Goal: Transaction & Acquisition: Purchase product/service

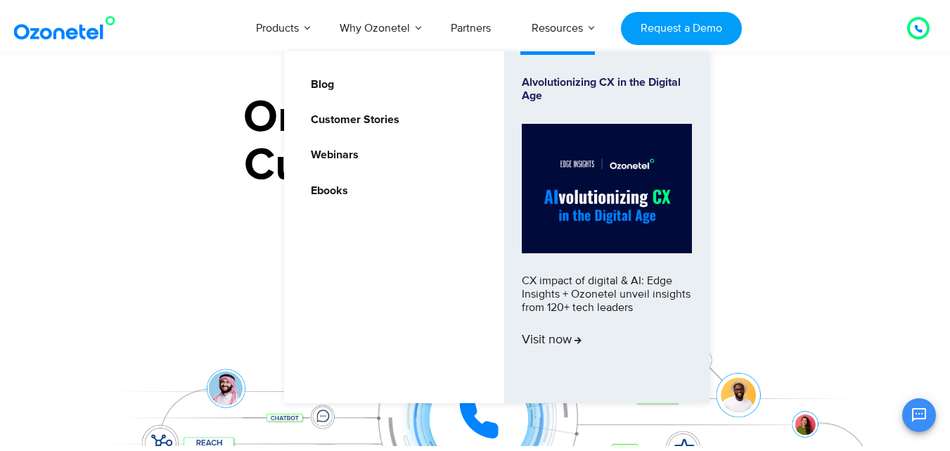
scroll to position [422, 0]
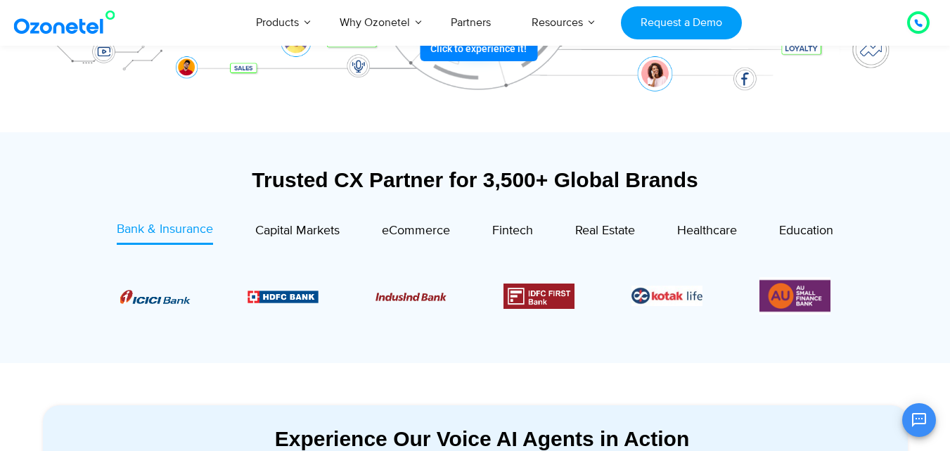
click at [110, 169] on div "Trusted CX Partner for 3,500+ Global Brands" at bounding box center [475, 179] width 865 height 25
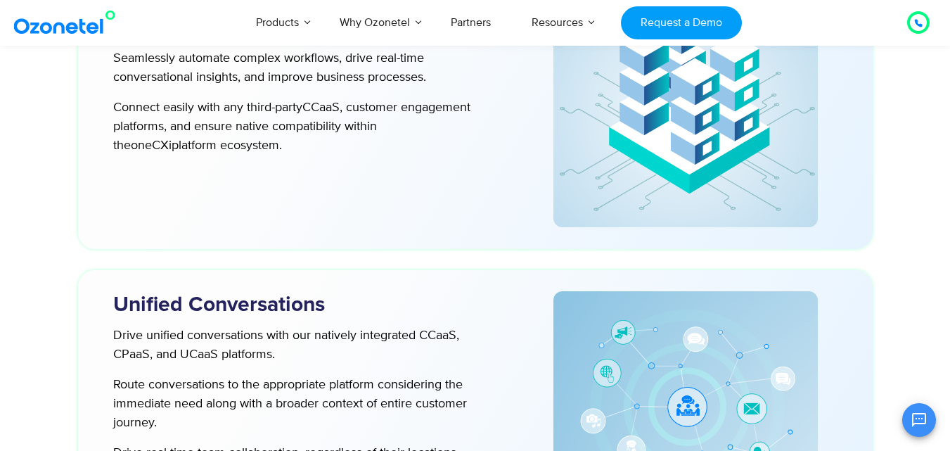
scroll to position [3385, 0]
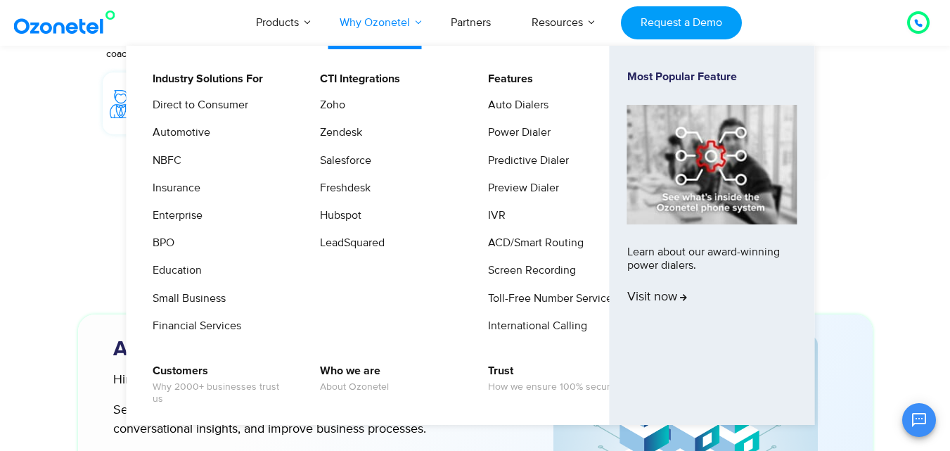
click at [391, 14] on link "Why Ozonetel" at bounding box center [374, 22] width 111 height 46
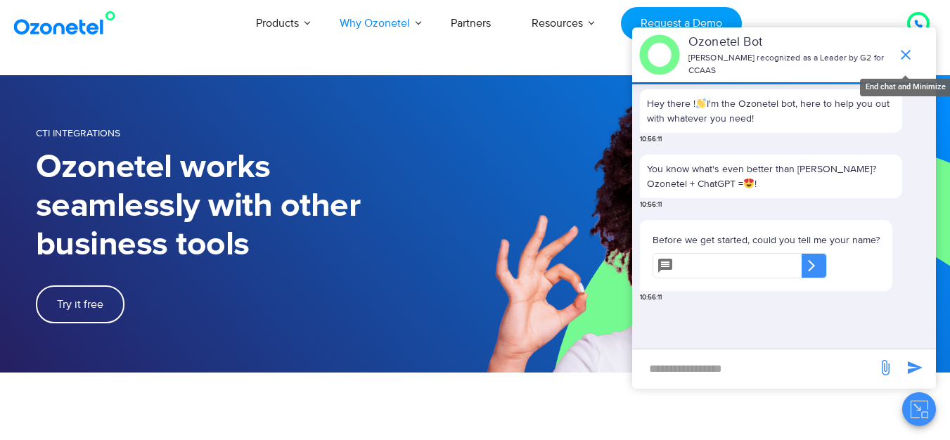
click at [905, 46] on icon "end chat or minimize" at bounding box center [905, 54] width 17 height 17
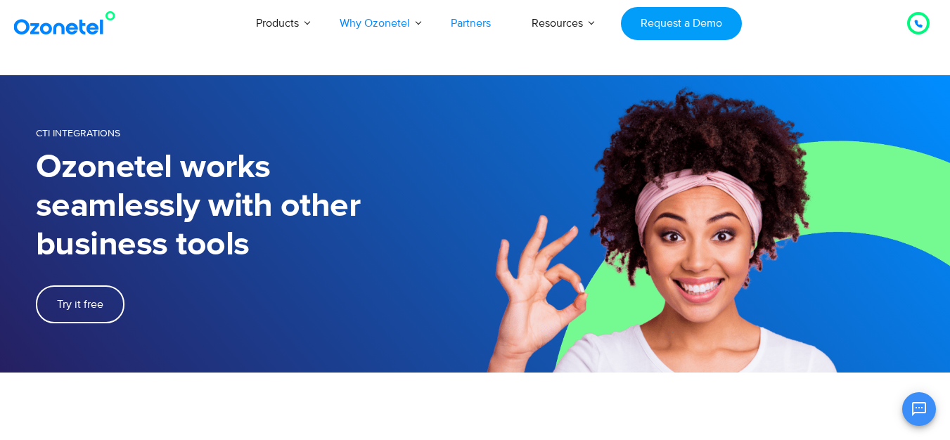
click at [479, 27] on link "Partners" at bounding box center [470, 23] width 81 height 46
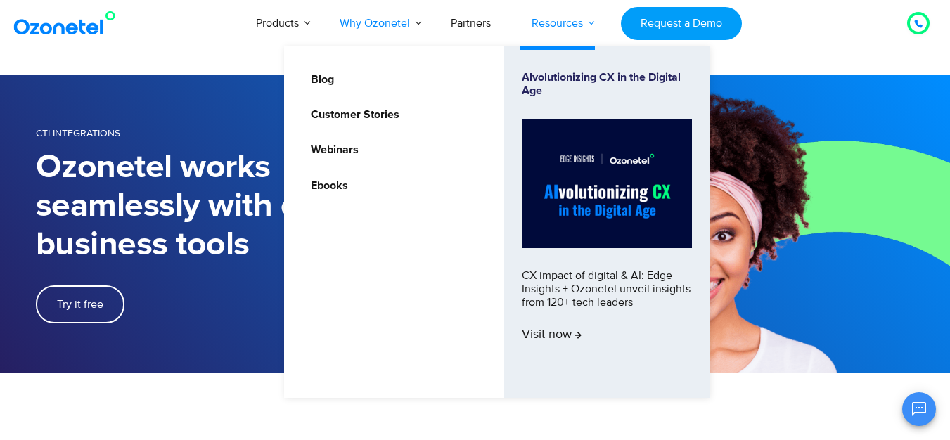
click at [552, 17] on link "Resources" at bounding box center [557, 23] width 92 height 46
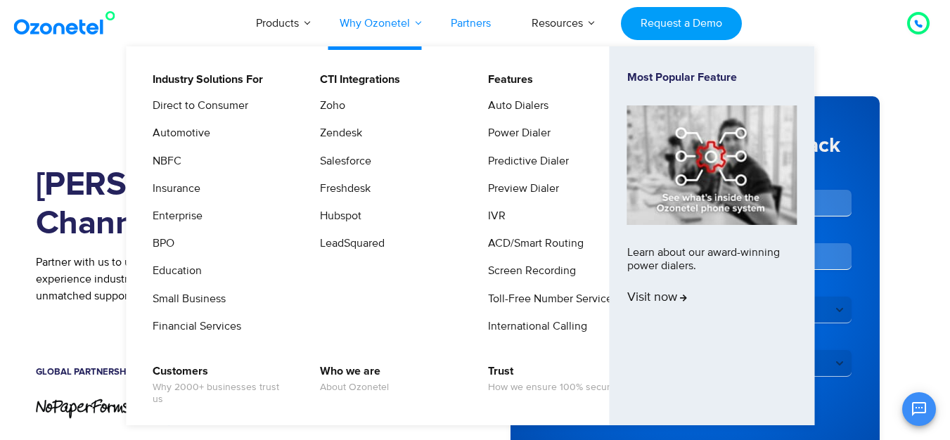
scroll to position [193, 0]
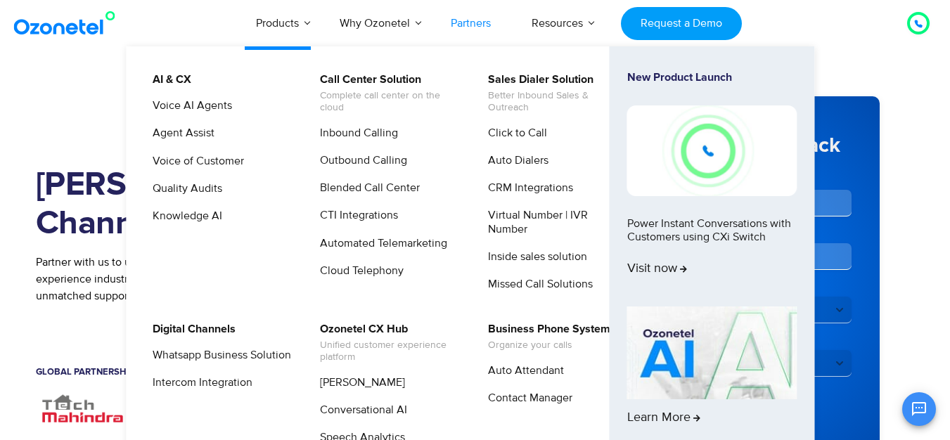
click at [297, 29] on link "Products" at bounding box center [277, 23] width 84 height 46
click at [214, 160] on link "Voice of Customer" at bounding box center [194, 162] width 103 height 18
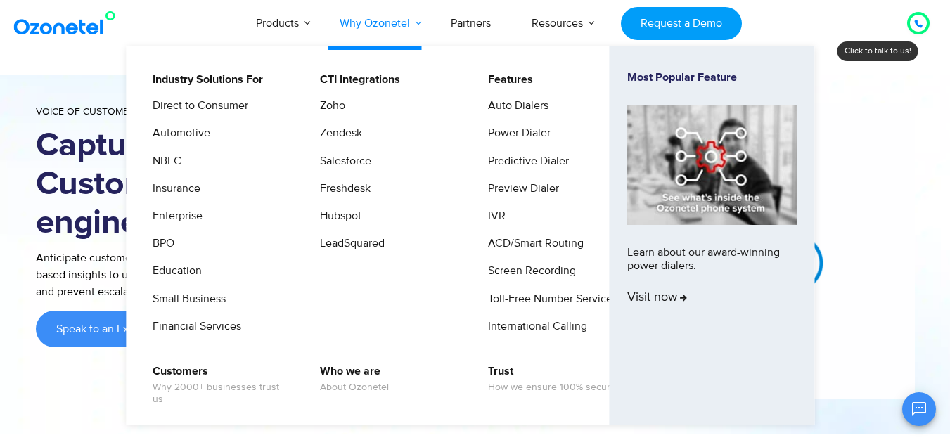
click at [410, 18] on link "Why Ozonetel" at bounding box center [374, 23] width 111 height 46
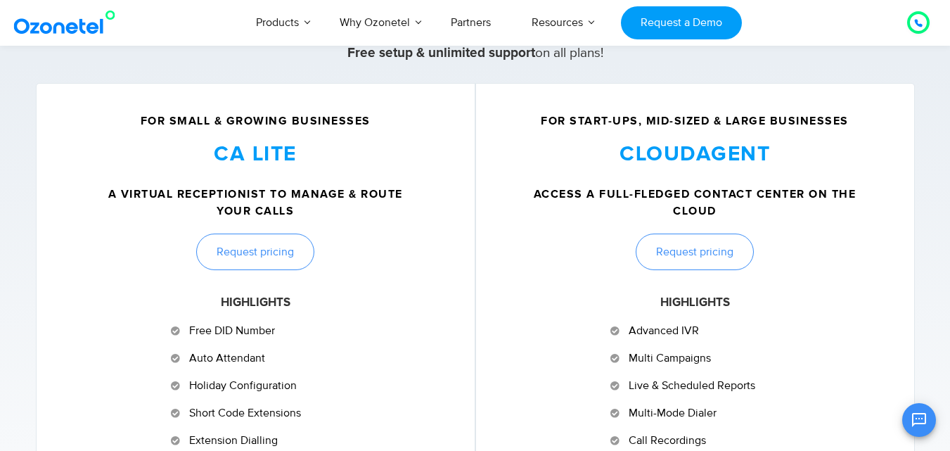
scroll to position [633, 0]
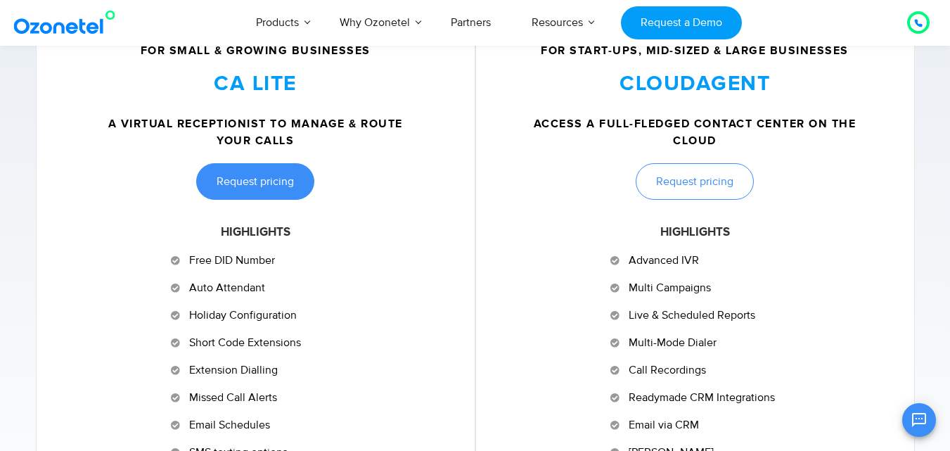
click at [286, 176] on span "Request pricing" at bounding box center [254, 181] width 77 height 11
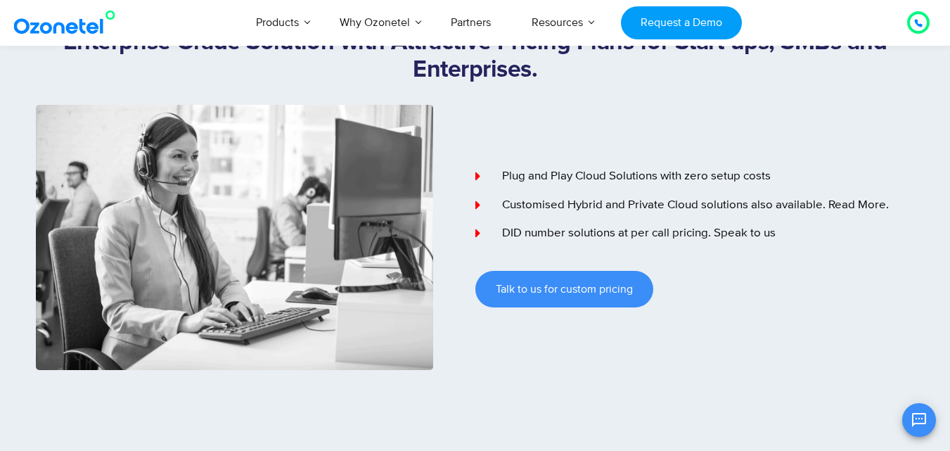
scroll to position [117, 0]
